Goal: Task Accomplishment & Management: Complete application form

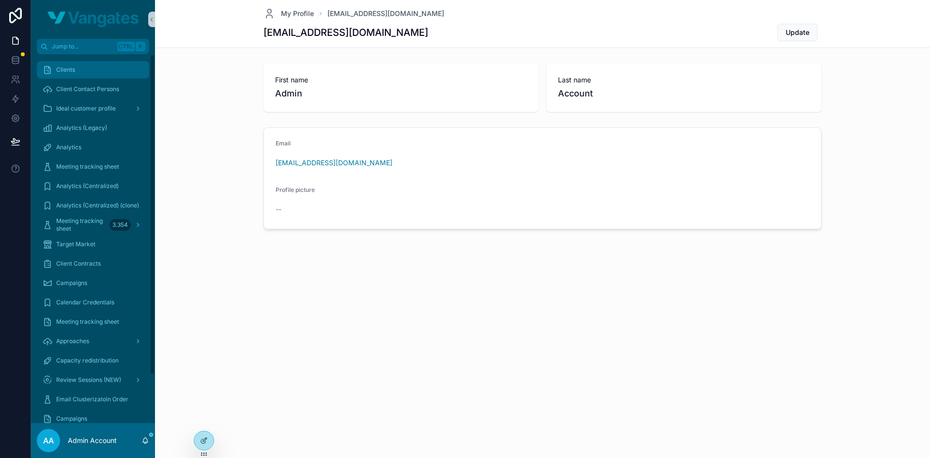
click at [80, 75] on div "Clients" at bounding box center [93, 69] width 101 height 15
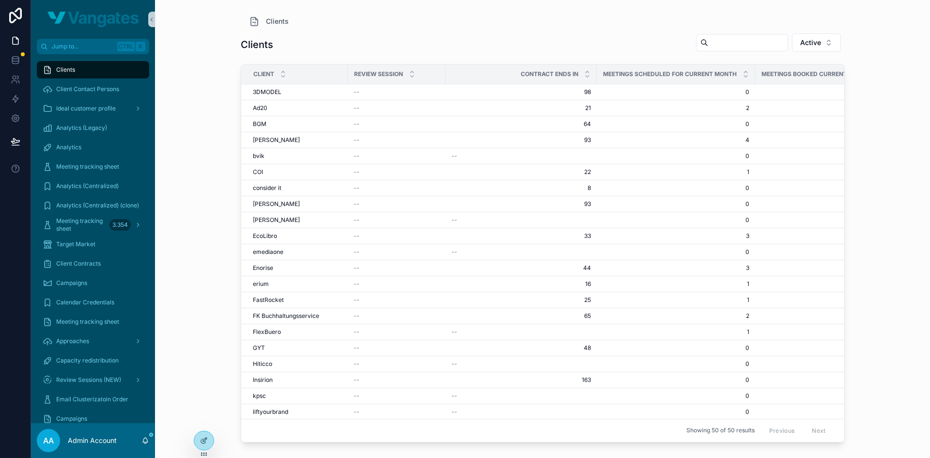
click at [708, 42] on input "scrollable content" at bounding box center [747, 43] width 79 height 14
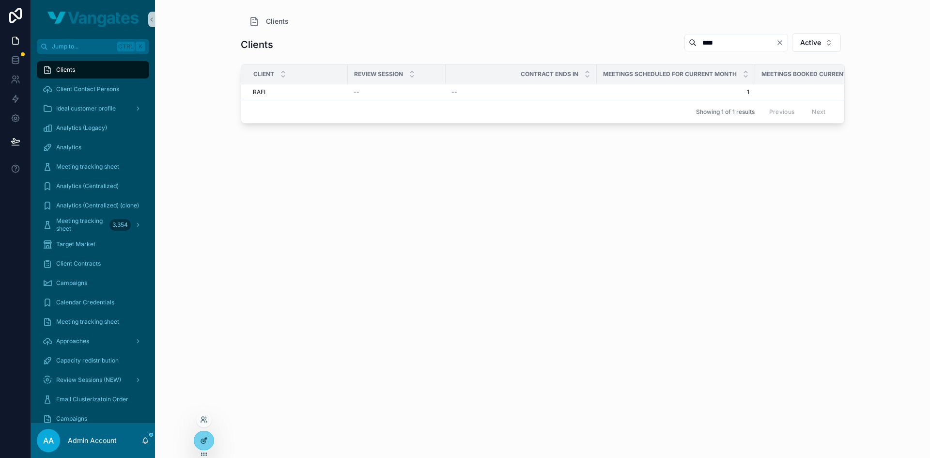
type input "****"
click at [203, 436] on icon at bounding box center [204, 440] width 8 height 8
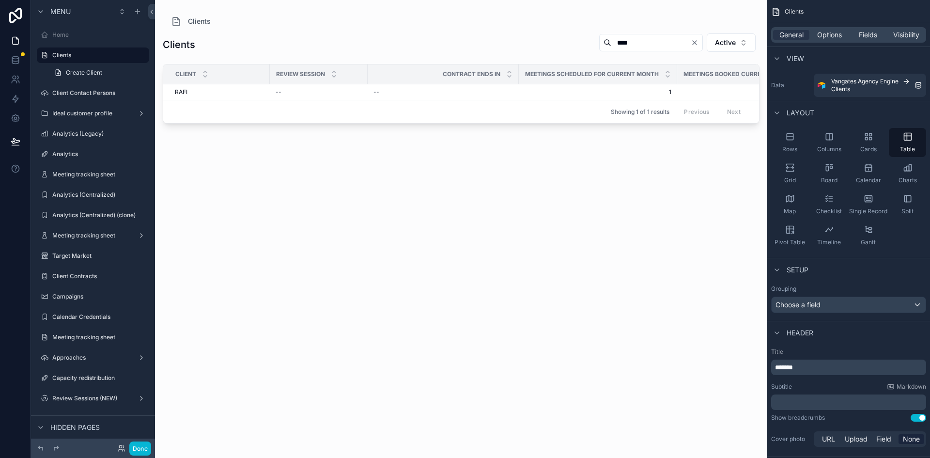
click at [203, 436] on div "scrollable content" at bounding box center [461, 223] width 612 height 446
click at [150, 446] on button "Done" at bounding box center [140, 448] width 22 height 14
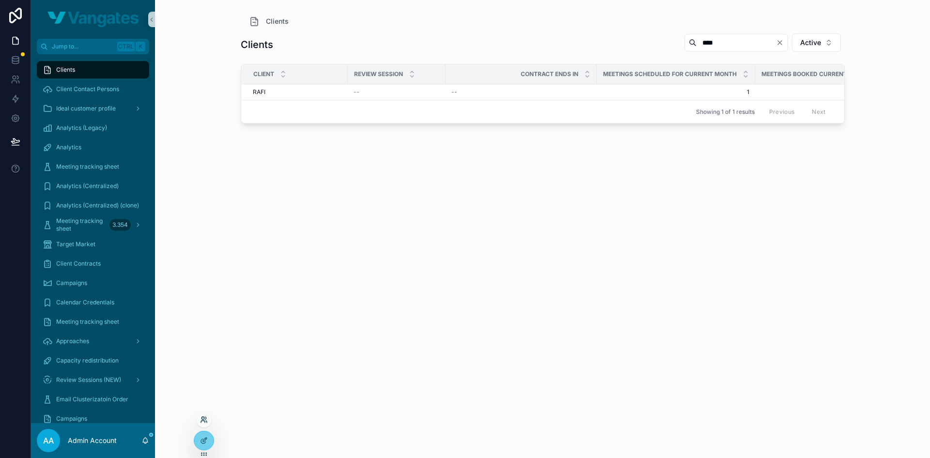
click at [204, 421] on icon at bounding box center [204, 419] width 8 height 8
click at [321, 243] on input "text" at bounding box center [377, 241] width 178 height 15
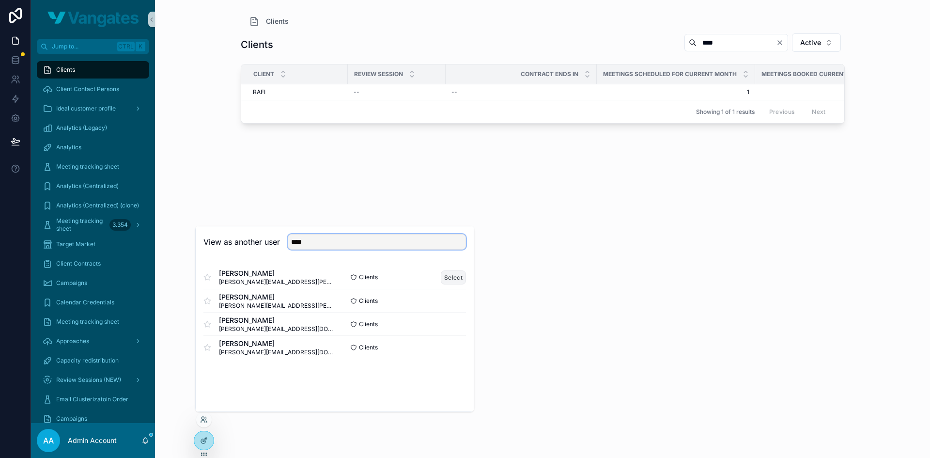
type input "****"
click at [449, 280] on button "Select" at bounding box center [453, 277] width 25 height 14
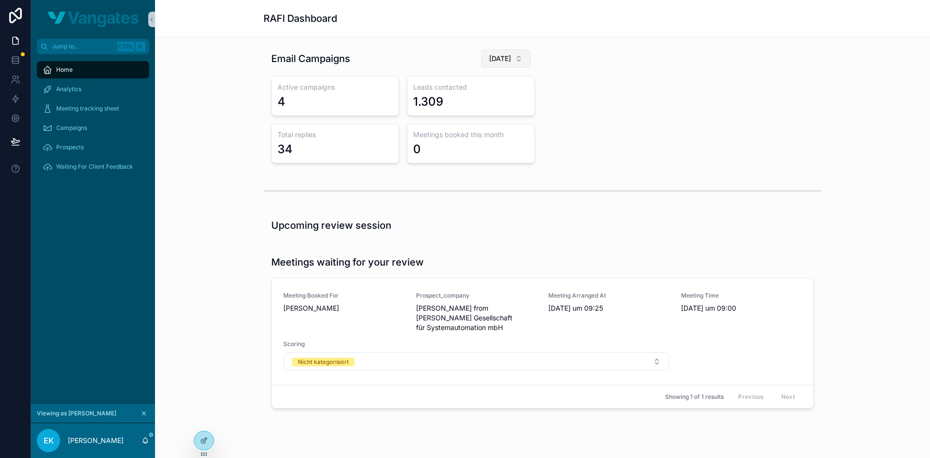
click at [502, 61] on span "[DATE]" at bounding box center [500, 59] width 22 height 10
click at [487, 114] on div "[DATE]" at bounding box center [497, 113] width 116 height 15
click at [457, 153] on div "1" at bounding box center [470, 148] width 115 height 15
click at [495, 59] on span "[DATE]" at bounding box center [500, 59] width 22 height 10
click at [476, 128] on div "[DATE]" at bounding box center [492, 128] width 116 height 15
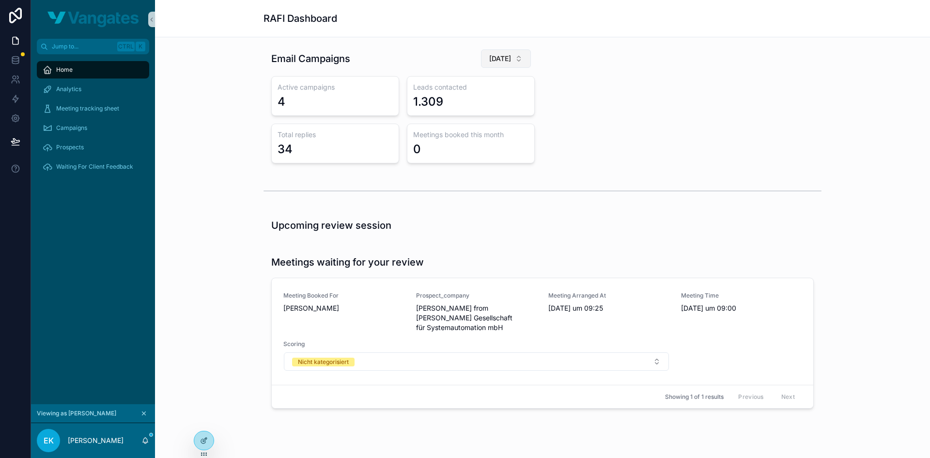
click at [498, 57] on span "[DATE]" at bounding box center [500, 59] width 22 height 10
click at [465, 116] on span "[DATE]" at bounding box center [454, 113] width 22 height 10
click at [205, 418] on icon at bounding box center [204, 419] width 8 height 8
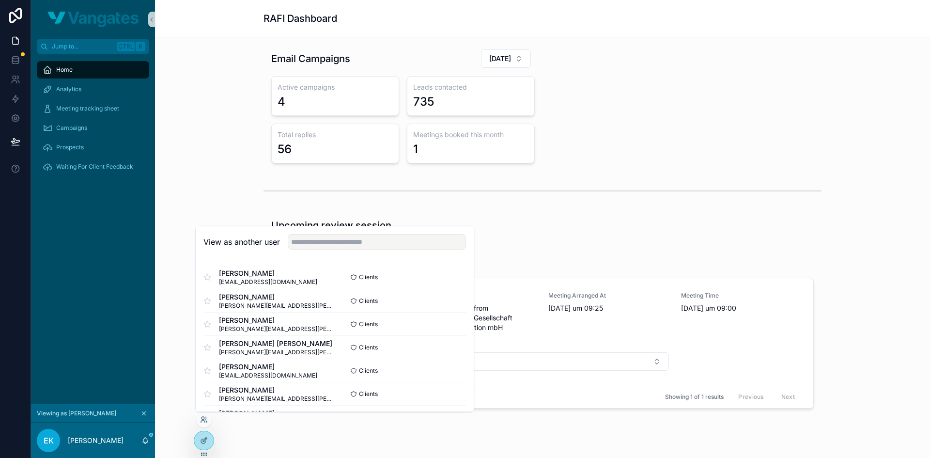
click at [121, 438] on div "EK [PERSON_NAME]" at bounding box center [93, 440] width 124 height 35
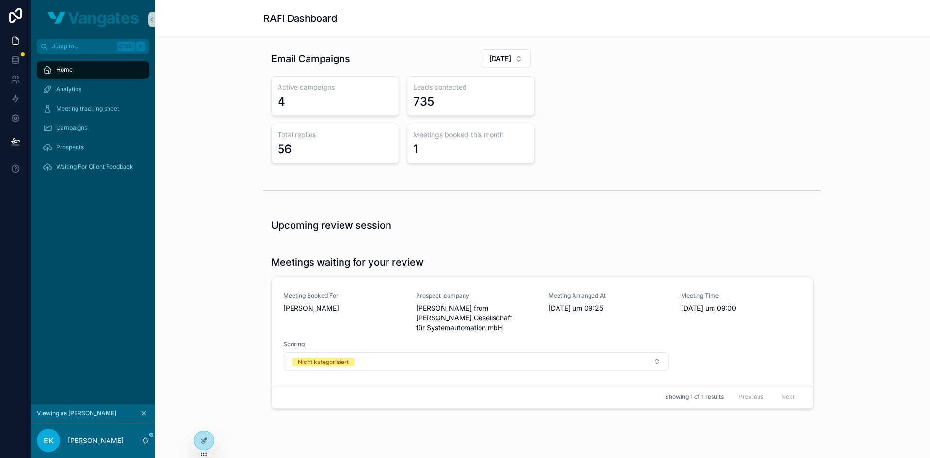
click at [144, 413] on icon "scrollable content" at bounding box center [143, 413] width 3 height 3
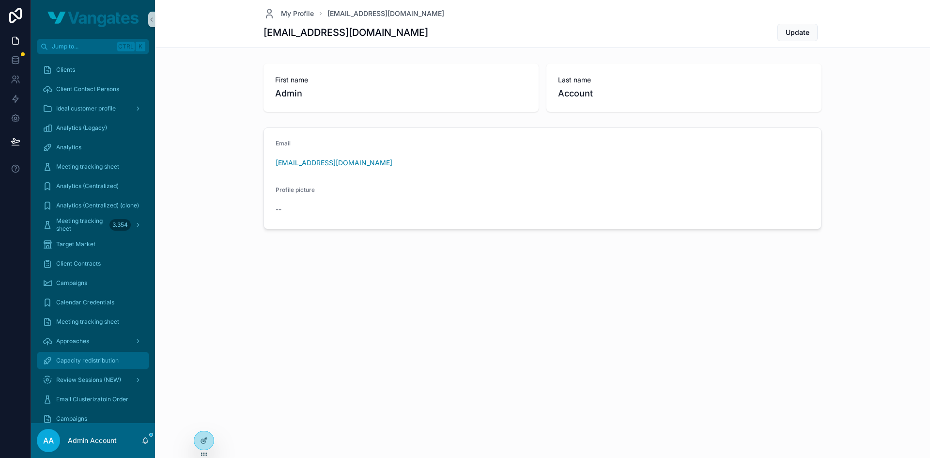
click at [87, 353] on div "Capacity redistribution" at bounding box center [93, 359] width 101 height 15
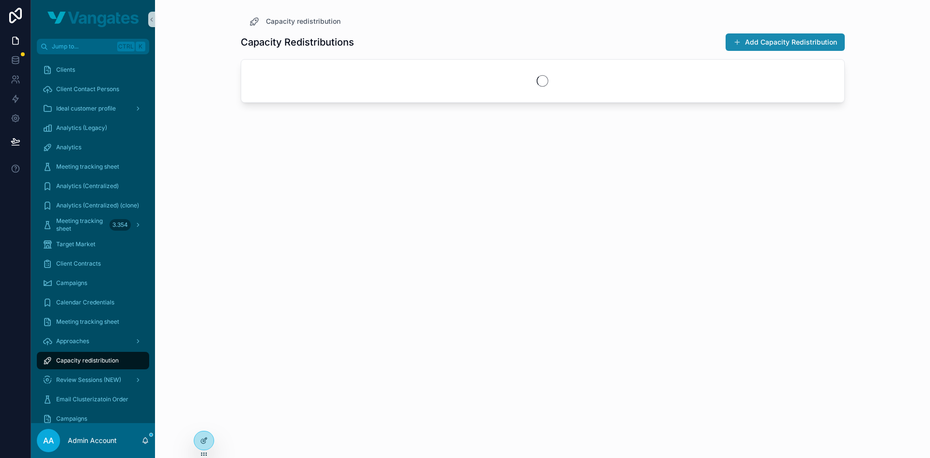
click at [763, 41] on button "Add Capacity Redistribution" at bounding box center [784, 41] width 119 height 17
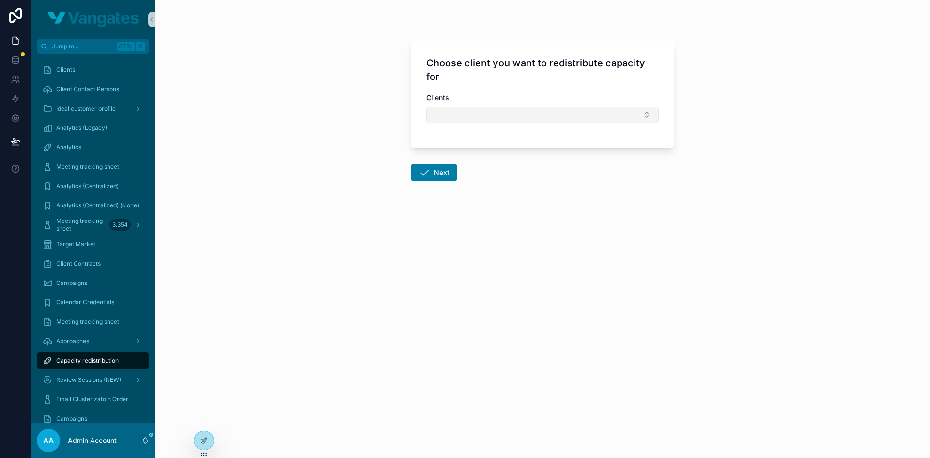
click at [538, 107] on button "Select Button" at bounding box center [542, 115] width 232 height 16
type input "***"
click at [115, 342] on div "Approaches" at bounding box center [93, 340] width 101 height 15
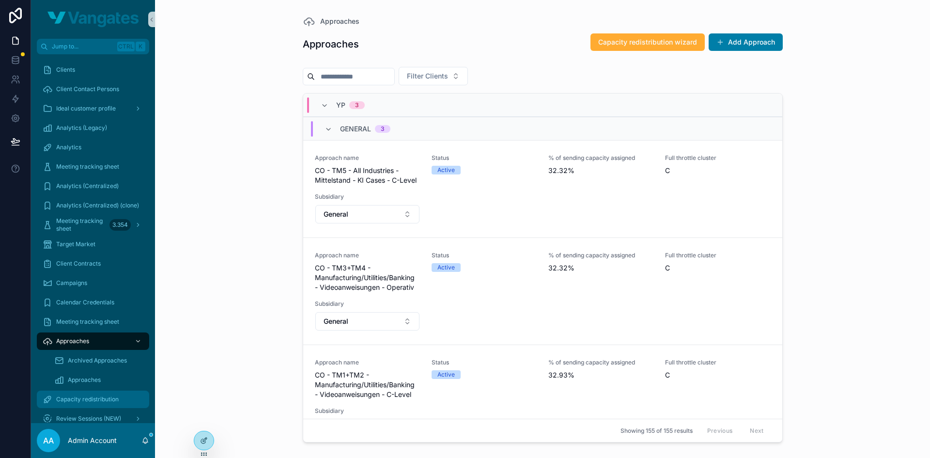
click at [90, 392] on div "Capacity redistribution" at bounding box center [93, 398] width 101 height 15
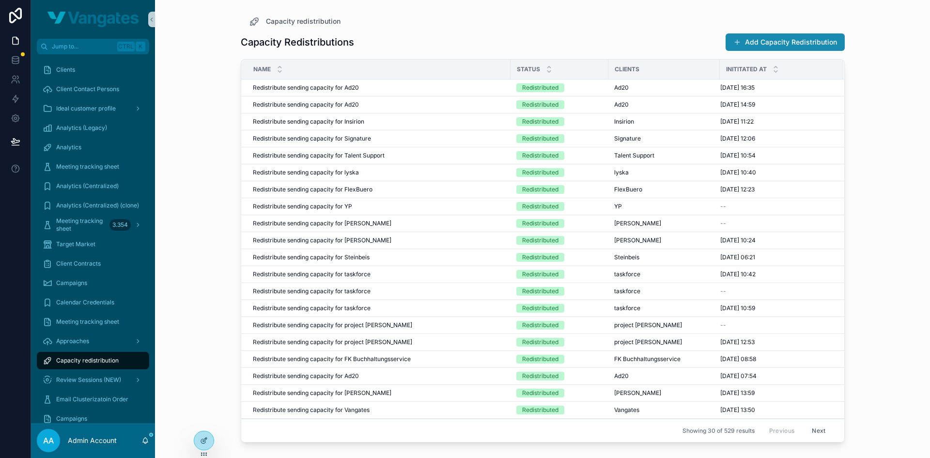
click at [779, 42] on button "Add Capacity Redistribution" at bounding box center [784, 41] width 119 height 17
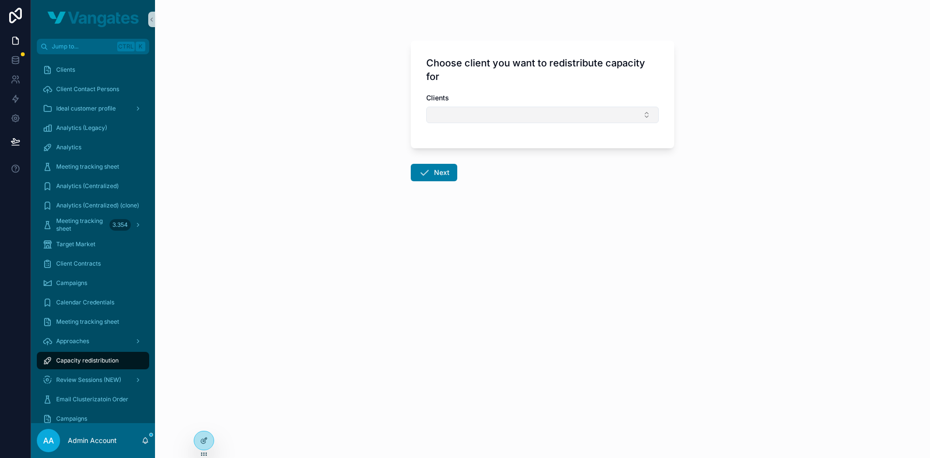
click at [544, 122] on button "Select Button" at bounding box center [542, 115] width 232 height 16
type input "****"
click at [499, 156] on div "RAFI" at bounding box center [542, 152] width 228 height 15
click at [443, 173] on button "Next" at bounding box center [434, 174] width 46 height 17
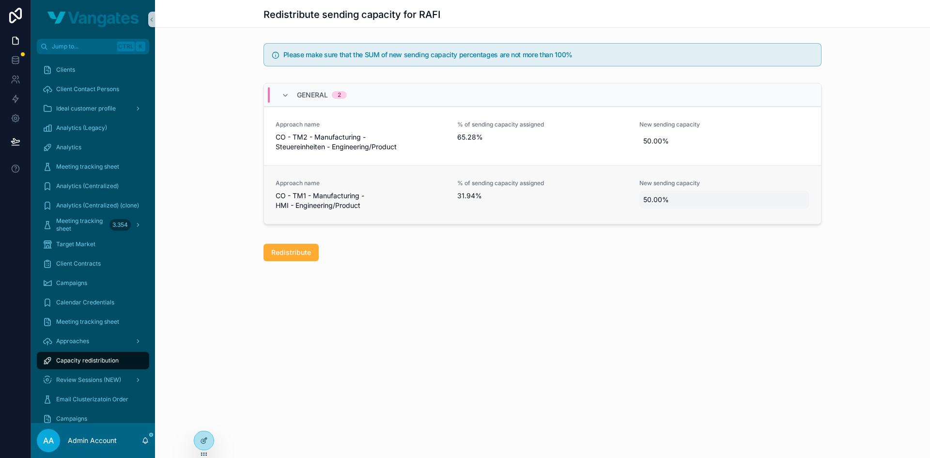
click at [660, 196] on span "50.00%" at bounding box center [724, 200] width 162 height 10
drag, startPoint x: 660, startPoint y: 212, endPoint x: 645, endPoint y: 208, distance: 15.5
click at [646, 212] on input "******" at bounding box center [690, 213] width 91 height 14
type input "*****"
click at [761, 206] on button "scrollable content" at bounding box center [762, 212] width 12 height 12
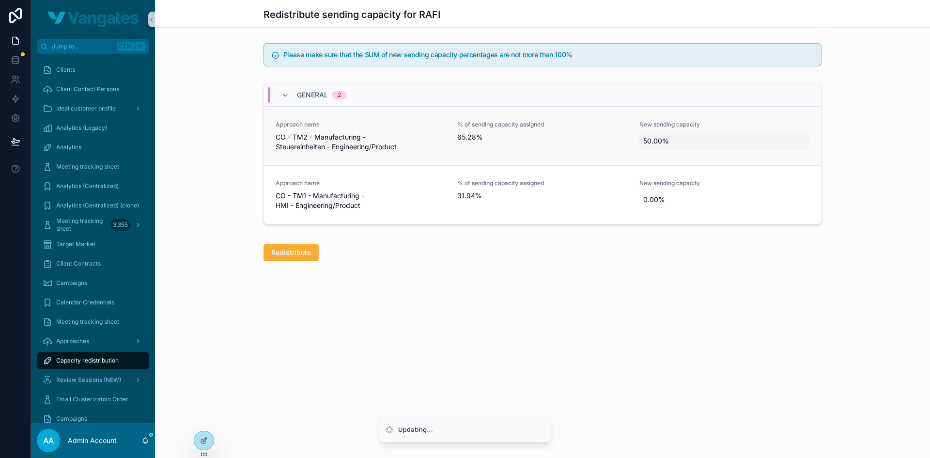
click at [707, 145] on span "50.00%" at bounding box center [724, 141] width 162 height 10
type input "*****"
type input "*******"
click at [731, 144] on span "50.00%" at bounding box center [724, 141] width 162 height 10
click at [765, 151] on button "scrollable content" at bounding box center [762, 153] width 12 height 12
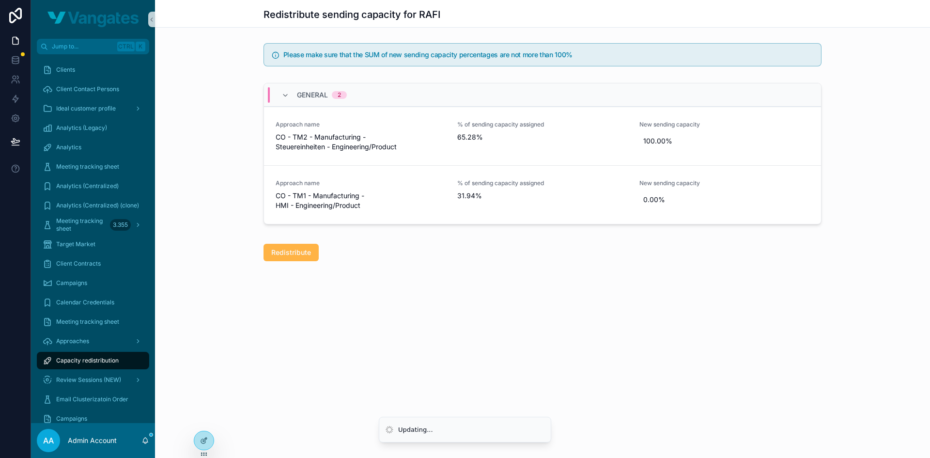
click at [282, 252] on span "Redistribute" at bounding box center [291, 252] width 40 height 10
